Goal: Task Accomplishment & Management: Use online tool/utility

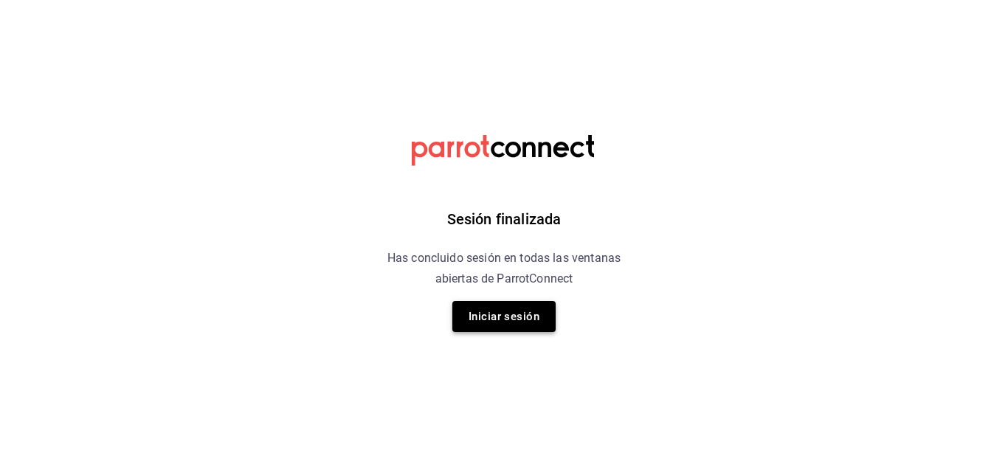
click at [535, 314] on button "Iniciar sesión" at bounding box center [504, 316] width 103 height 31
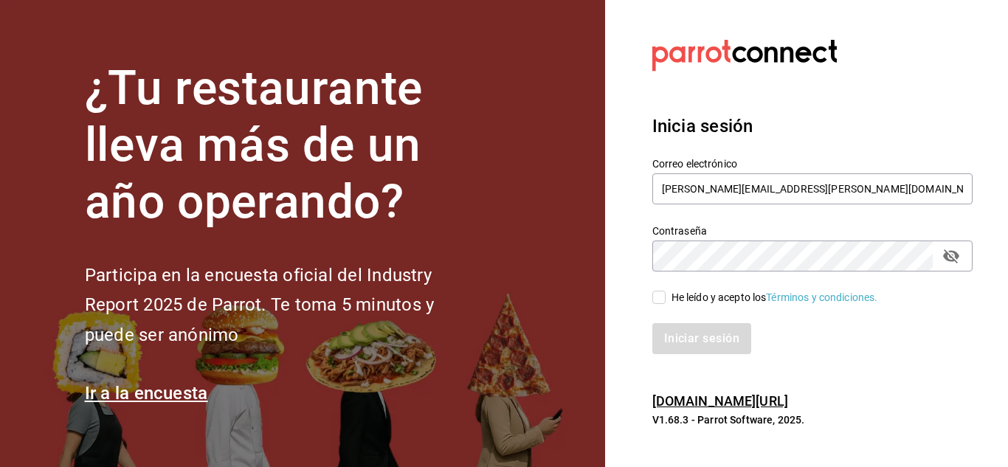
click at [670, 297] on span "He leído y acepto los Términos y condiciones." at bounding box center [772, 298] width 213 height 16
click at [666, 297] on input "He leído y acepto los Términos y condiciones." at bounding box center [659, 297] width 13 height 13
checkbox input "true"
click at [681, 331] on button "Iniciar sesión" at bounding box center [703, 338] width 100 height 31
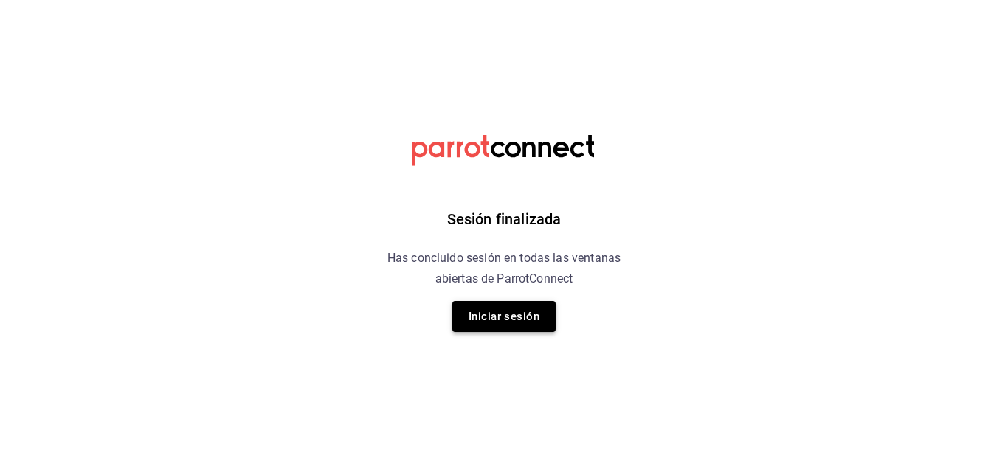
click at [512, 323] on button "Iniciar sesión" at bounding box center [504, 316] width 103 height 31
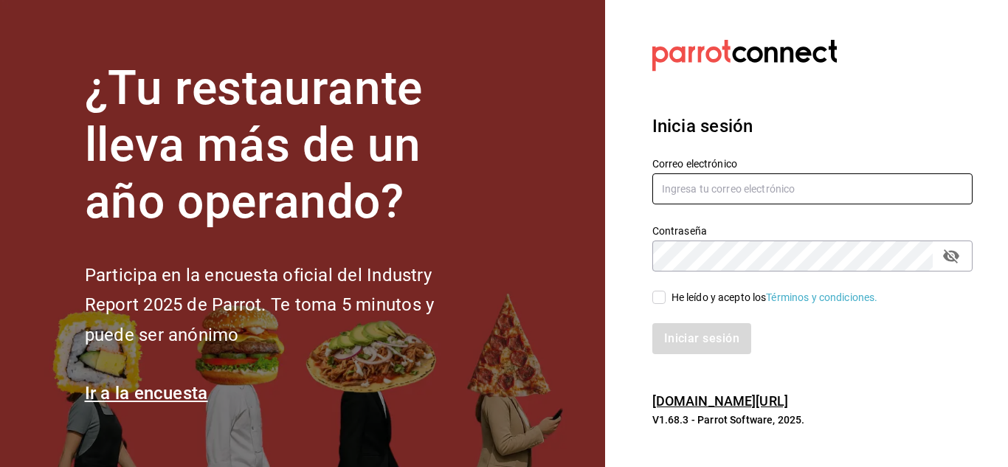
type input "irving.valles@grupocosteno.com"
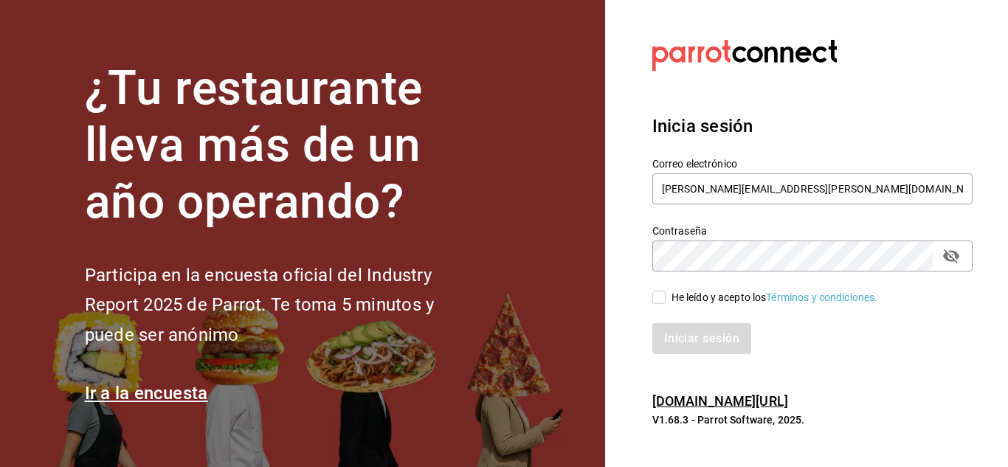
click at [653, 298] on input "He leído y acepto los Términos y condiciones." at bounding box center [659, 297] width 13 height 13
checkbox input "true"
click at [683, 329] on button "Iniciar sesión" at bounding box center [703, 338] width 100 height 31
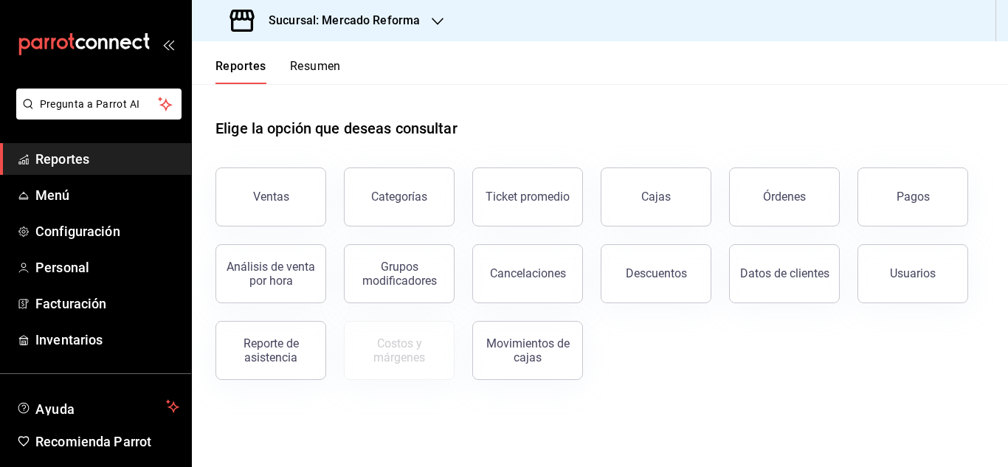
click at [393, 24] on h3 "Sucursal: Mercado Reforma" at bounding box center [338, 21] width 163 height 18
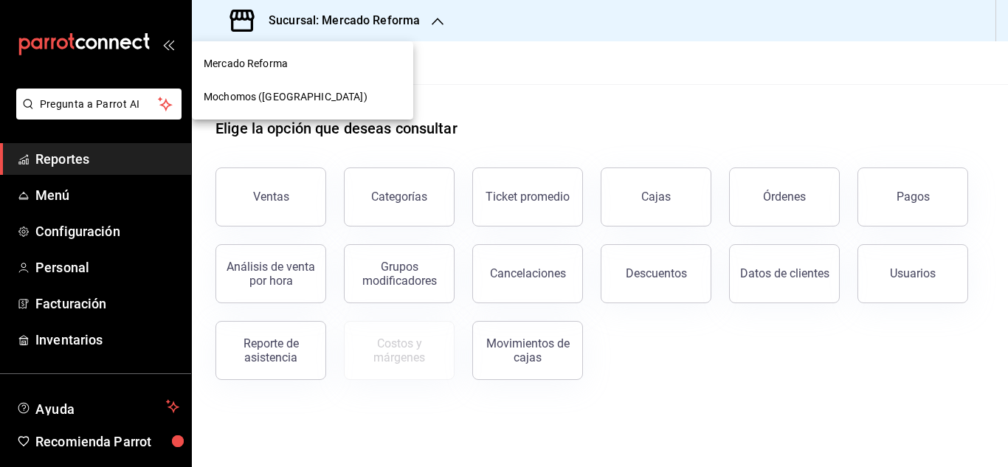
click at [275, 97] on span "Mochomos ([GEOGRAPHIC_DATA])" at bounding box center [286, 97] width 164 height 16
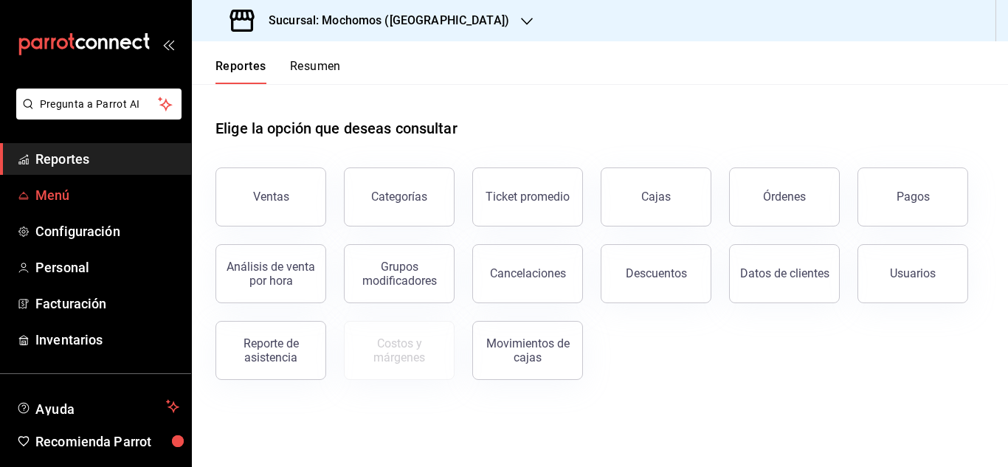
click at [71, 182] on link "Menú" at bounding box center [95, 195] width 191 height 32
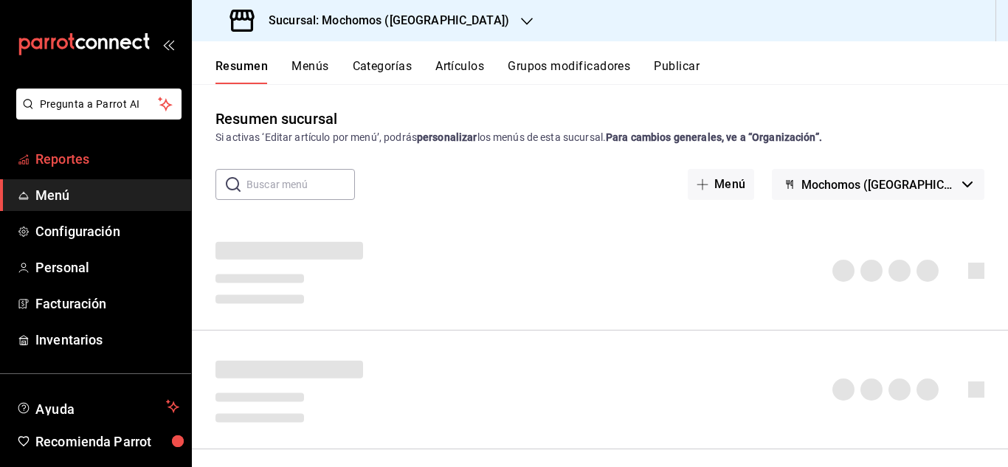
click at [71, 172] on link "Reportes" at bounding box center [95, 159] width 191 height 32
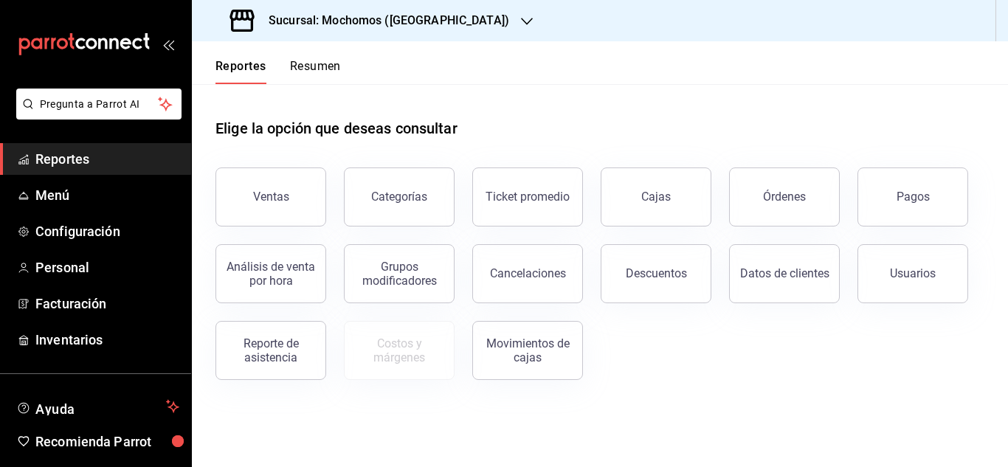
click at [887, 271] on button "Usuarios" at bounding box center [913, 273] width 111 height 59
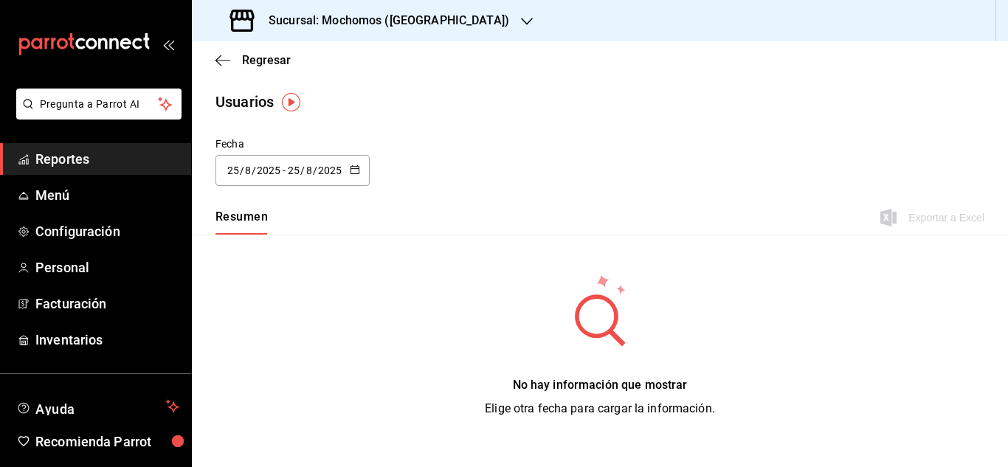
click at [357, 172] on icon "button" at bounding box center [355, 170] width 10 height 10
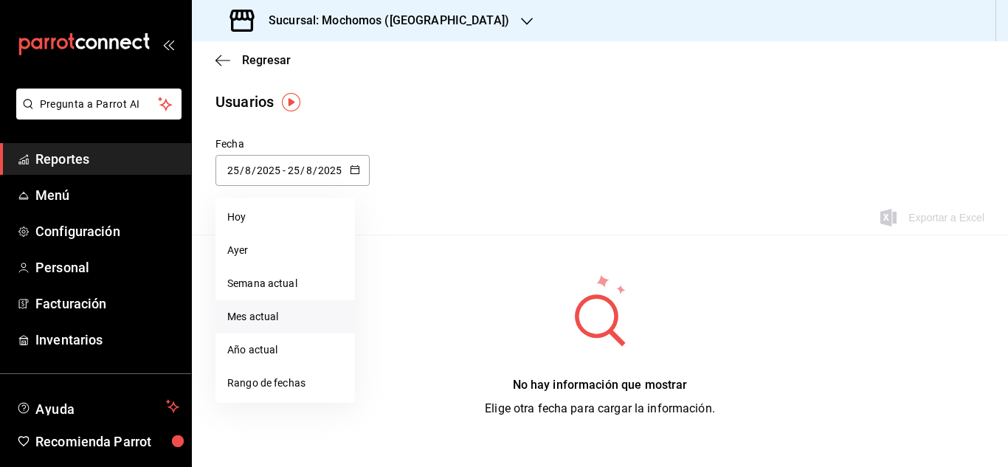
click at [242, 317] on li "Mes actual" at bounding box center [286, 316] width 140 height 33
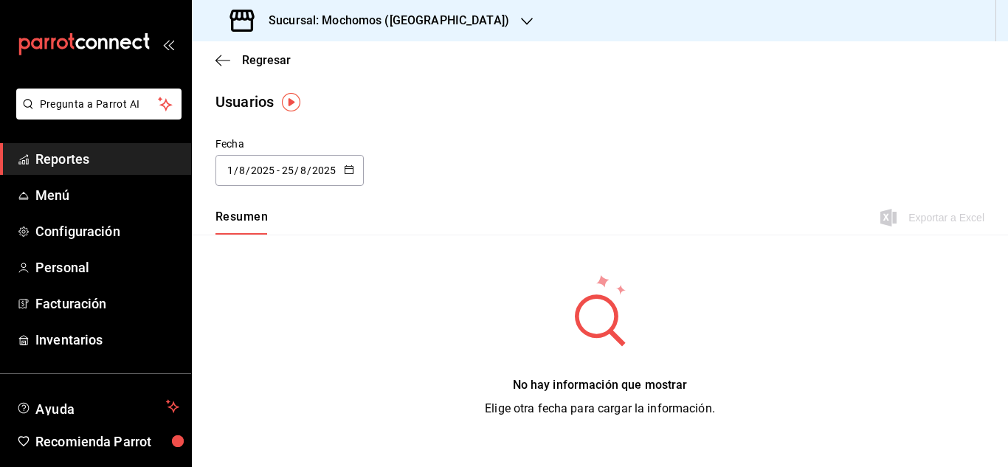
type input "[DATE]"
type input "1"
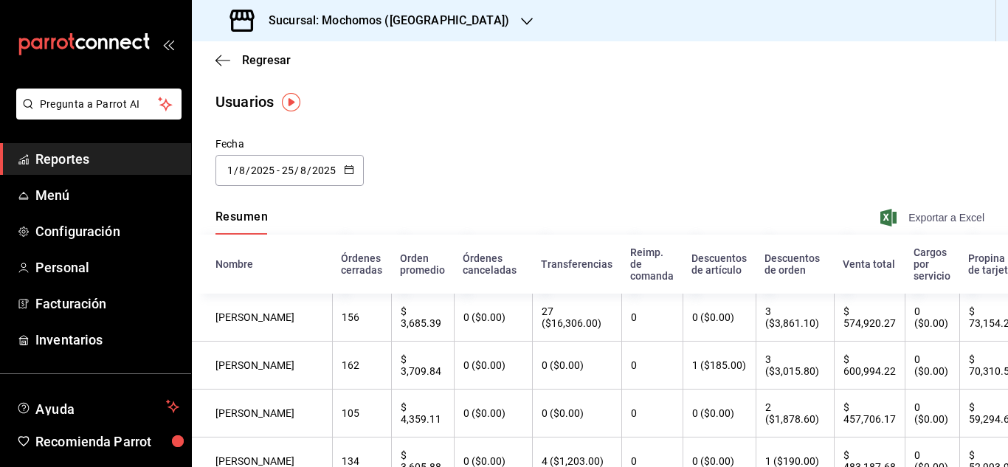
click at [897, 216] on span "Exportar a Excel" at bounding box center [934, 218] width 101 height 18
